Goal: Task Accomplishment & Management: Manage account settings

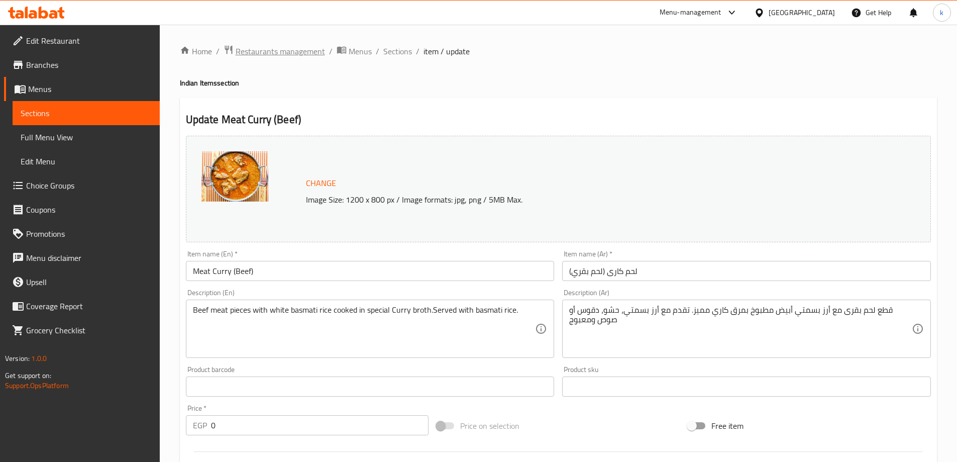
click at [277, 55] on span "Restaurants management" at bounding box center [280, 51] width 89 height 12
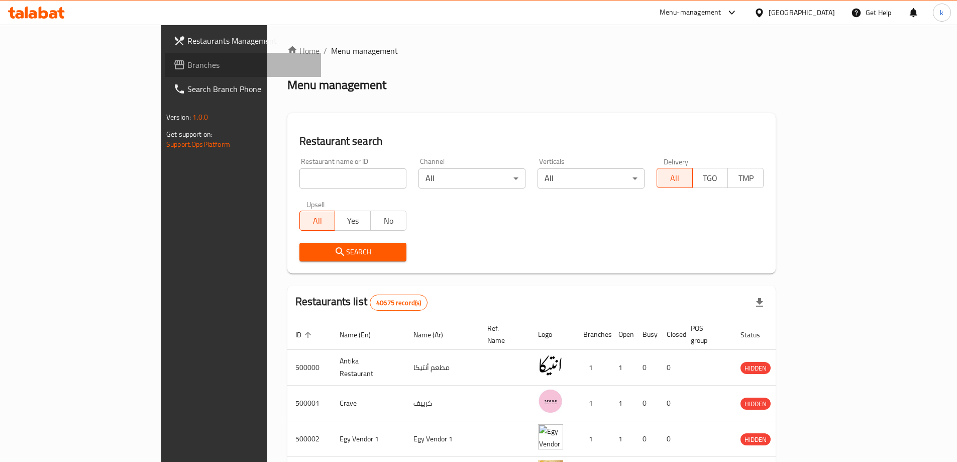
click at [165, 73] on link "Branches" at bounding box center [243, 65] width 156 height 24
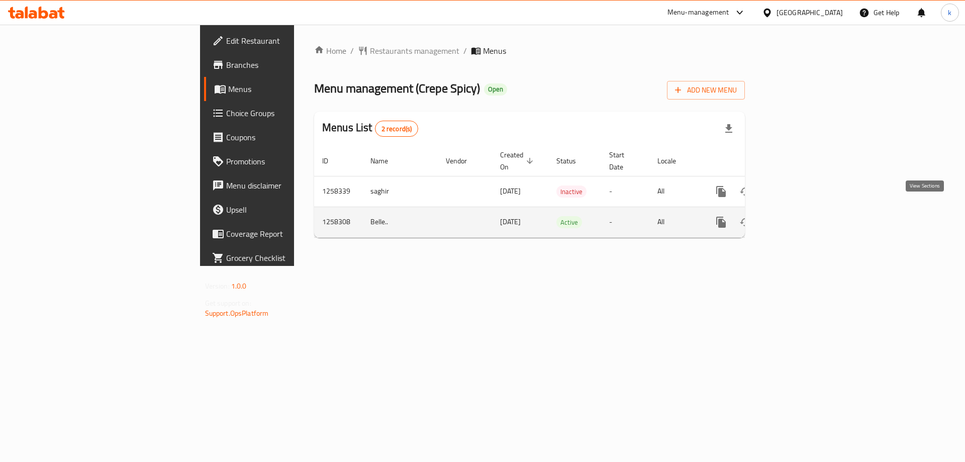
click at [806, 210] on link "enhanced table" at bounding box center [794, 222] width 24 height 24
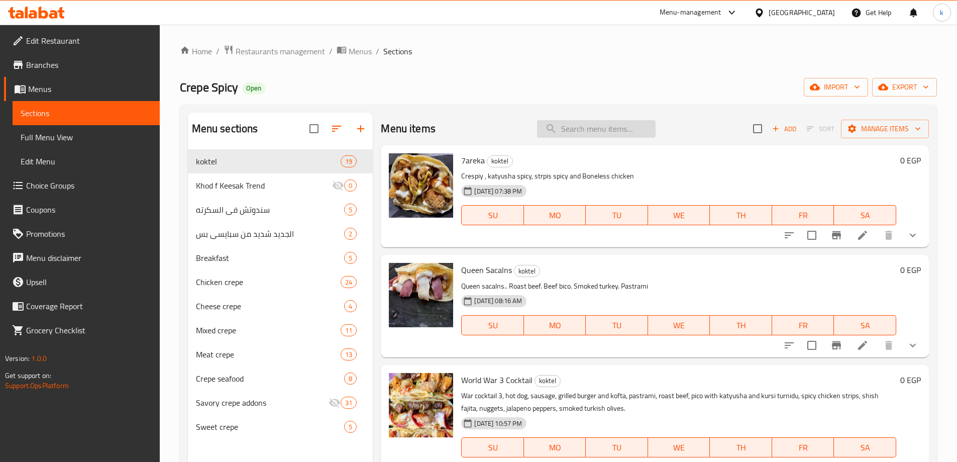
click at [569, 120] on input "search" at bounding box center [596, 129] width 119 height 18
paste input "Queen Sacalns"
type input "Queen Sacalns"
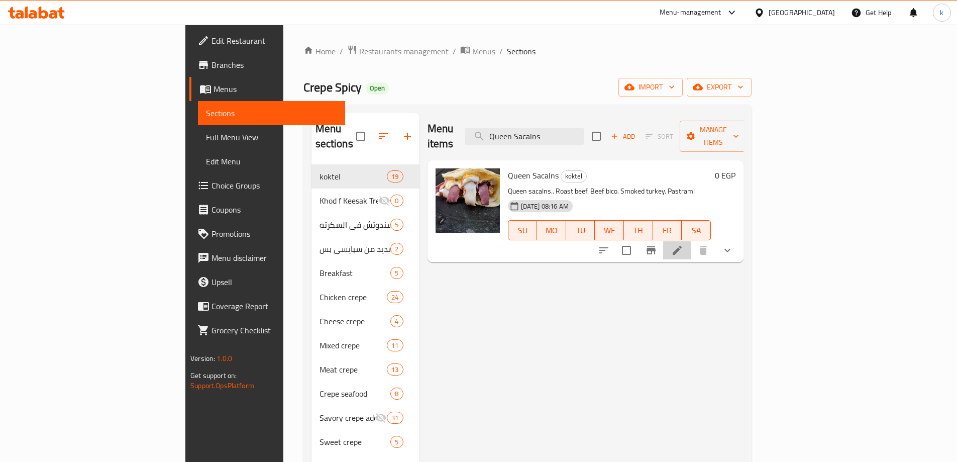
click at [692, 241] on li at bounding box center [677, 250] width 28 height 18
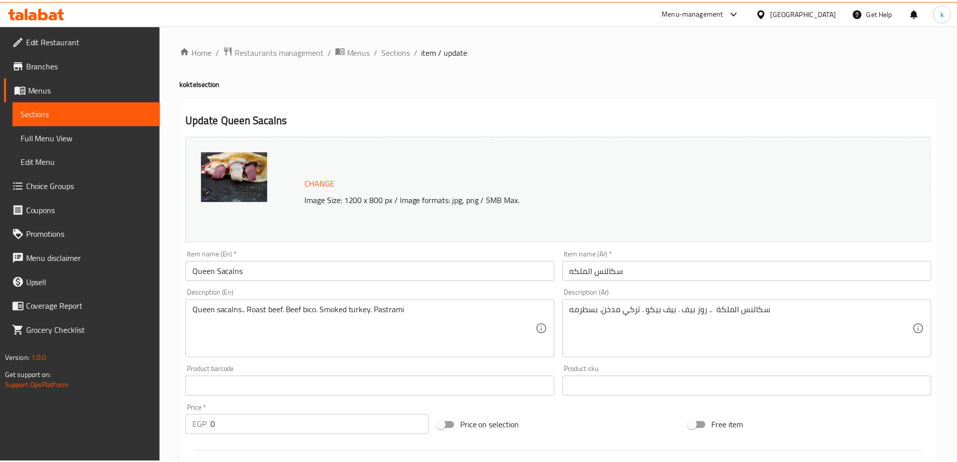
scroll to position [315, 0]
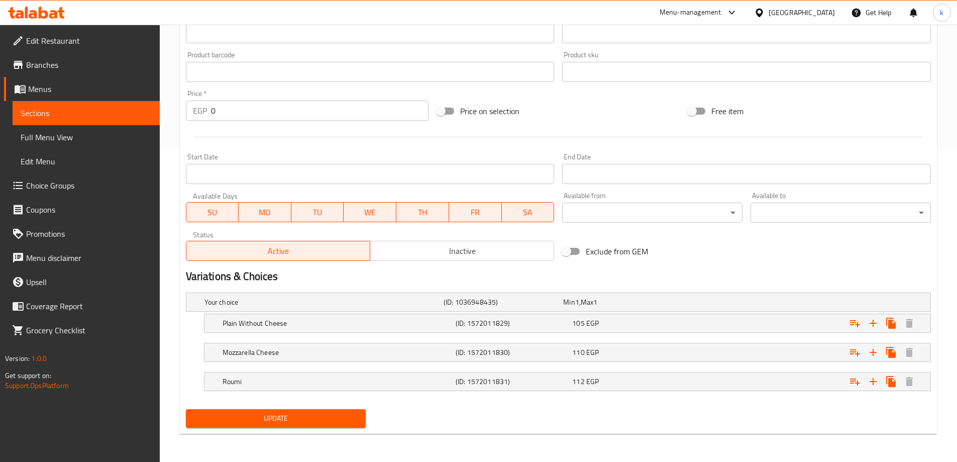
drag, startPoint x: 723, startPoint y: 257, endPoint x: 699, endPoint y: 257, distance: 24.6
click at [723, 257] on div "Exclude from GEM" at bounding box center [683, 251] width 251 height 27
